Goal: Check status: Check status

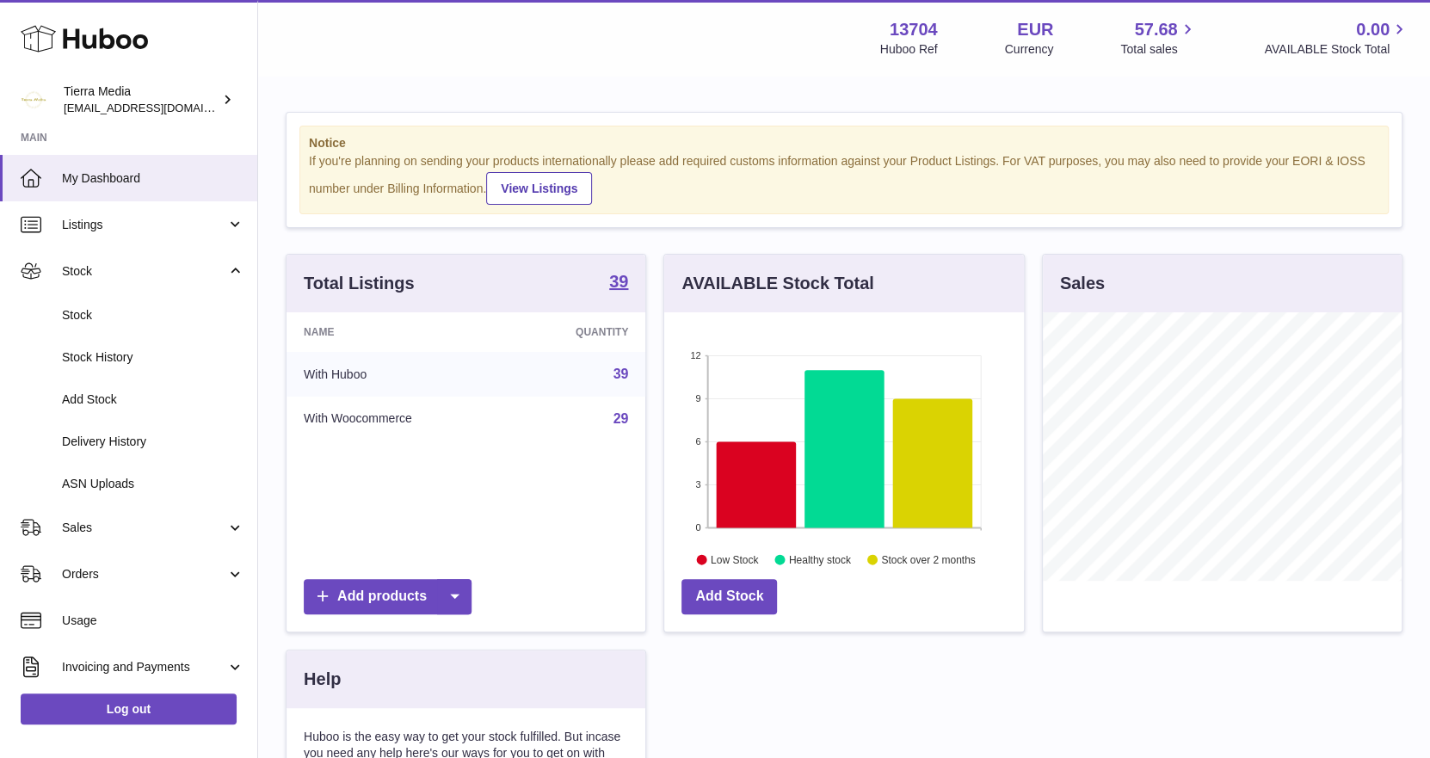
scroll to position [268, 360]
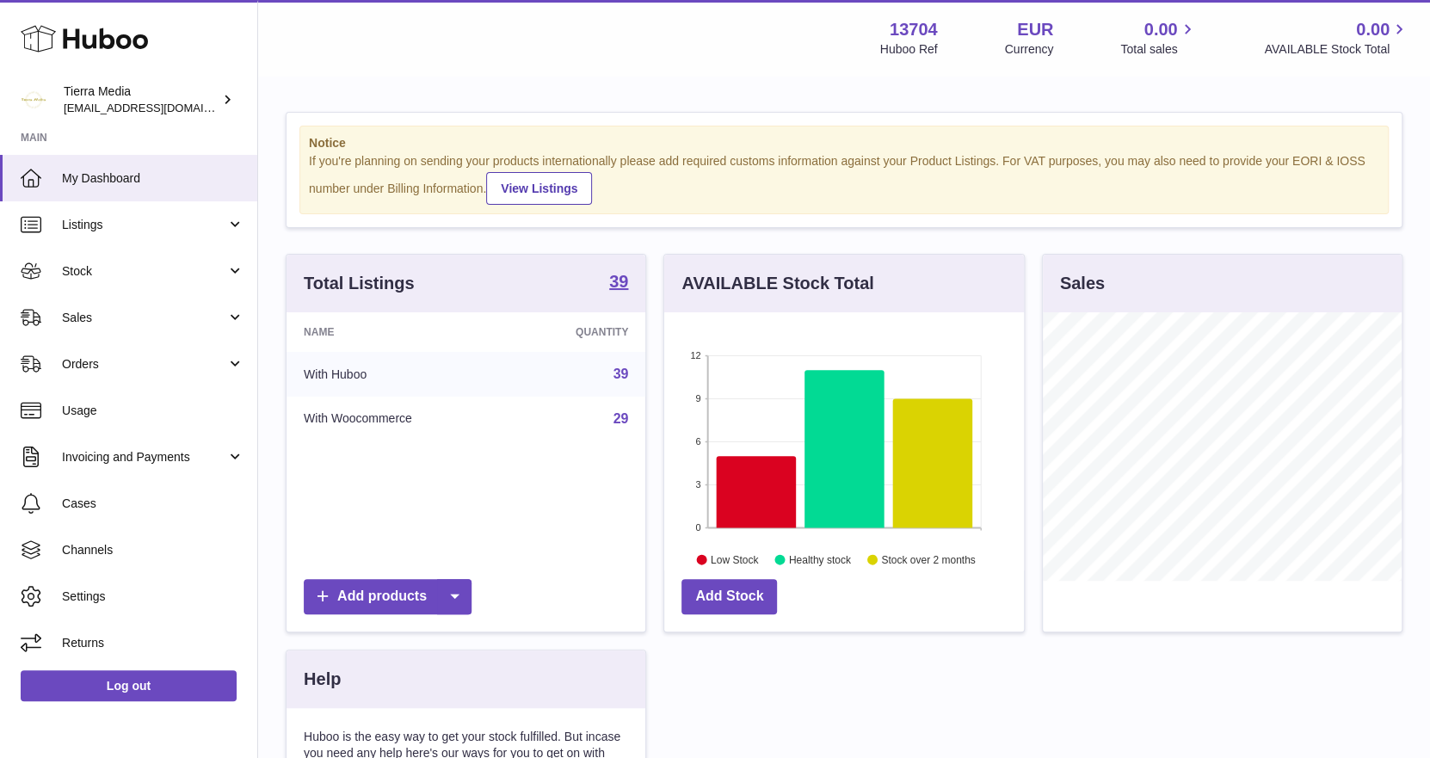
scroll to position [268, 360]
click at [134, 270] on span "Stock" at bounding box center [144, 271] width 164 height 16
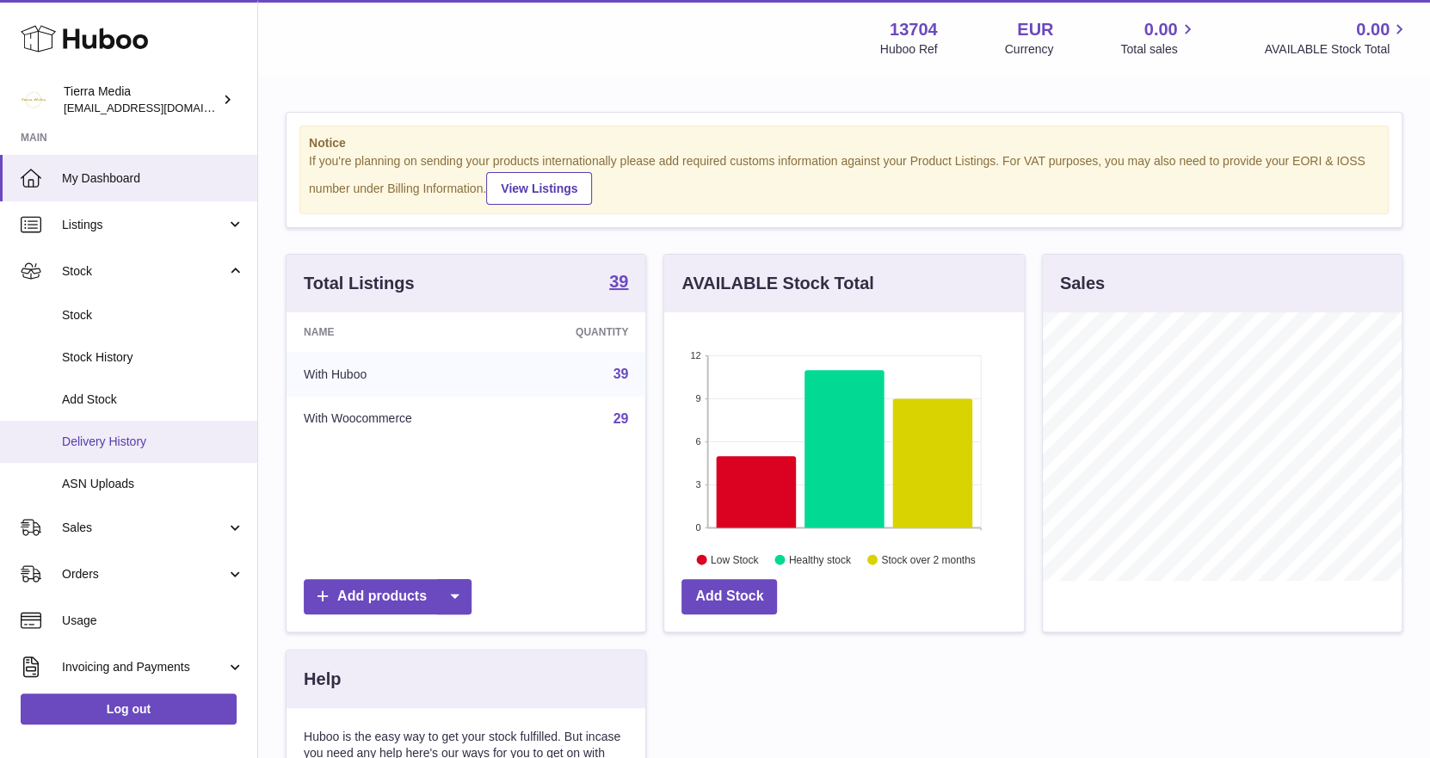
click at [115, 439] on span "Delivery History" at bounding box center [153, 442] width 182 height 16
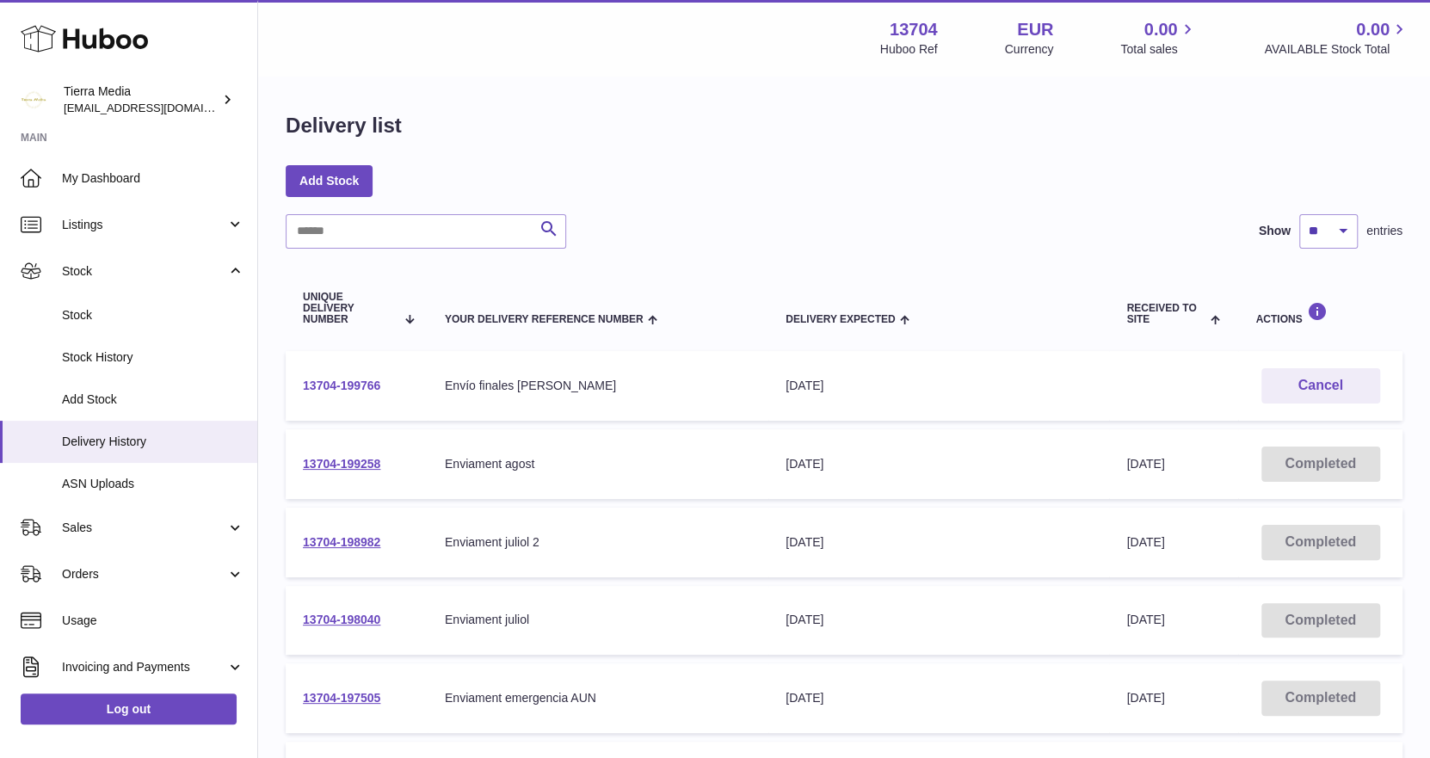
click at [337, 385] on link "13704-199766" at bounding box center [341, 386] width 77 height 14
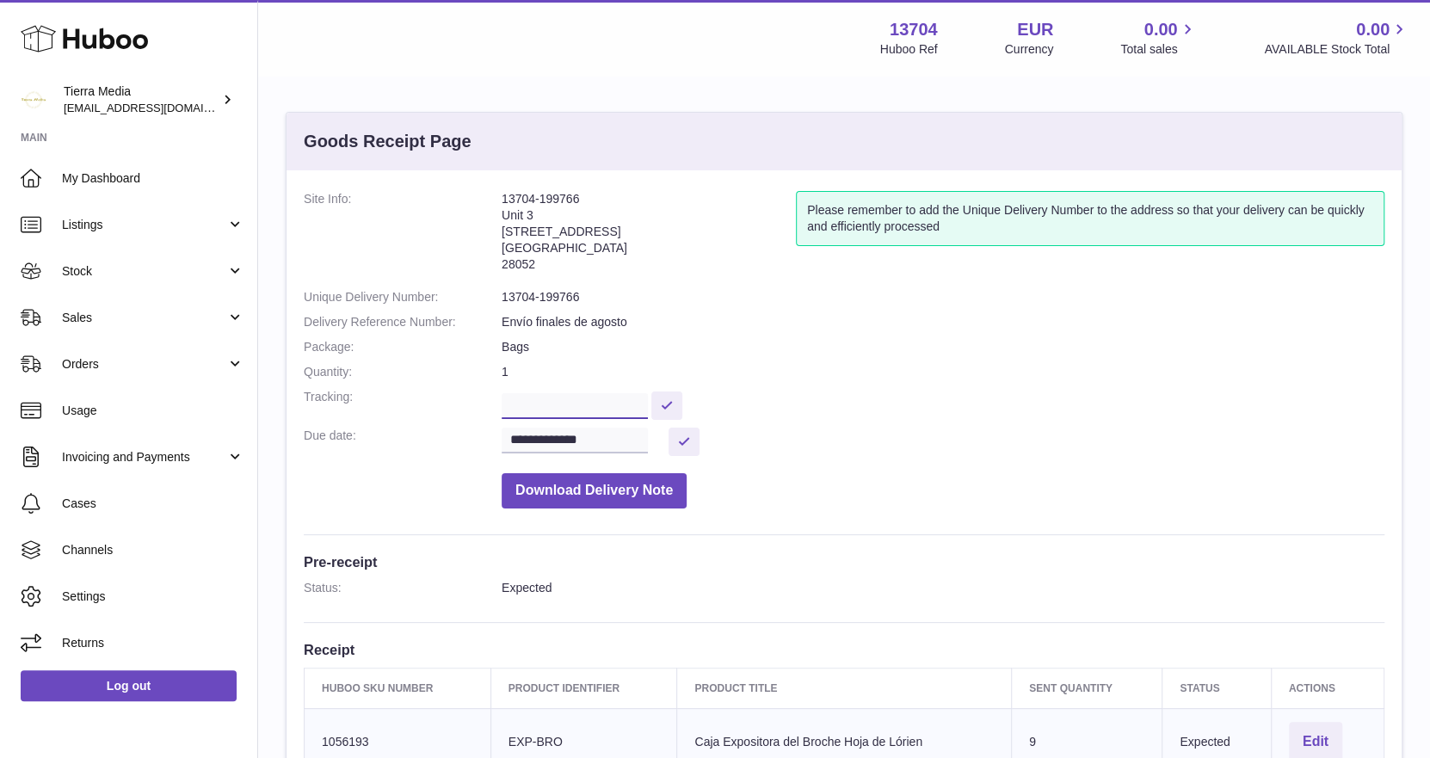
click at [529, 395] on input "text" at bounding box center [575, 406] width 146 height 26
paste input "**********"
type input "**********"
click at [709, 392] on button at bounding box center [700, 406] width 31 height 28
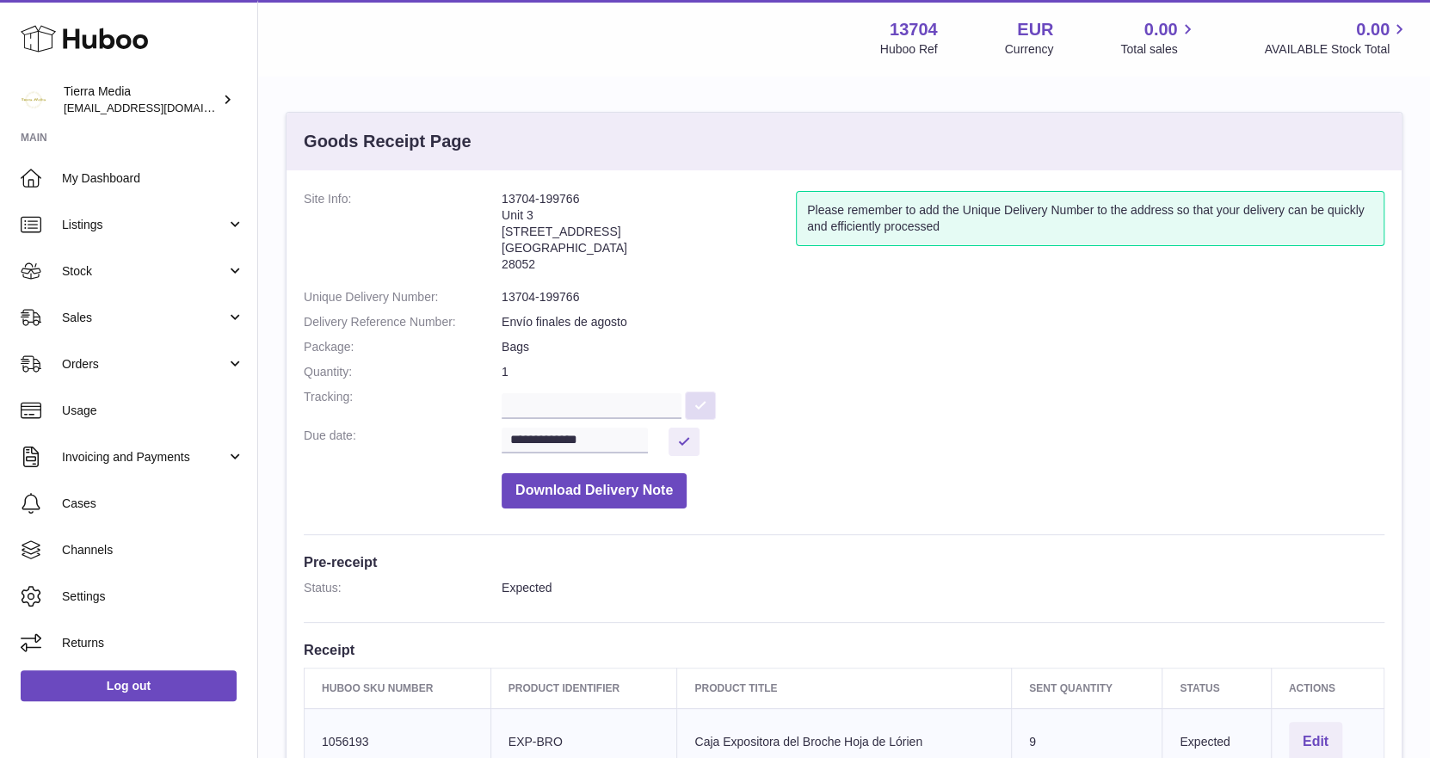
scroll to position [0, 0]
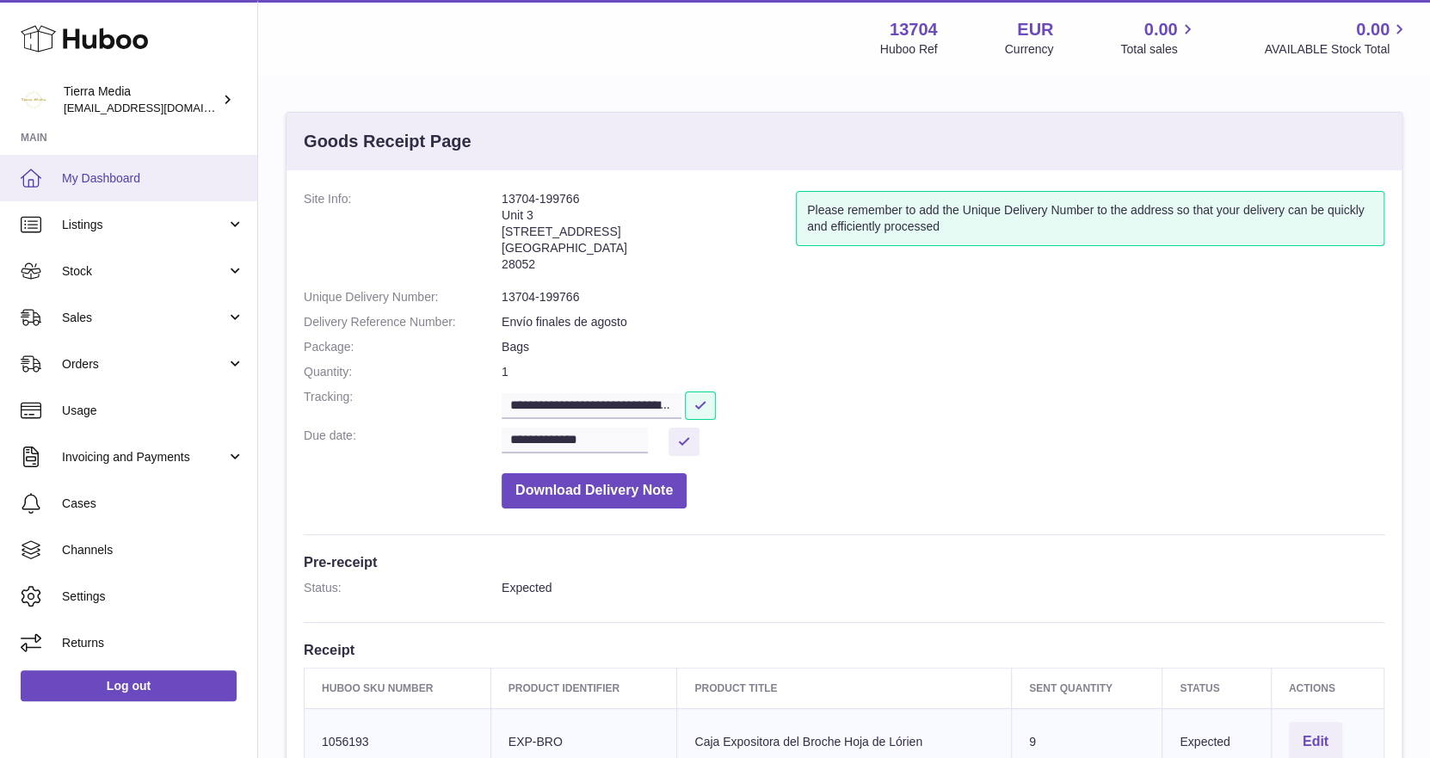
click at [108, 180] on span "My Dashboard" at bounding box center [153, 178] width 182 height 16
